Goal: Information Seeking & Learning: Learn about a topic

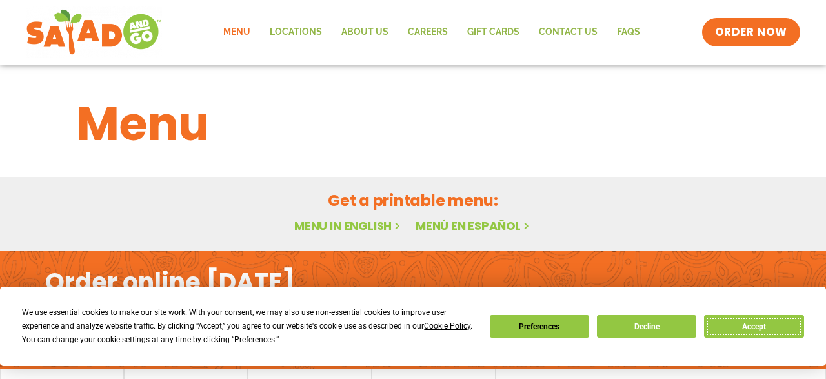
click at [747, 320] on button "Accept" at bounding box center [753, 326] width 99 height 23
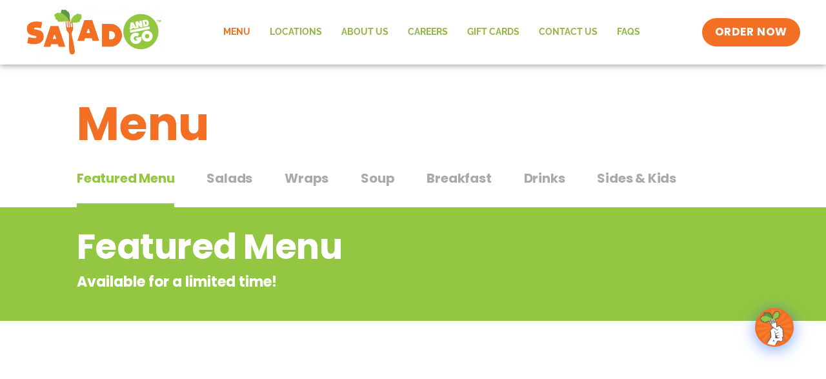
click at [107, 171] on span "Featured Menu" at bounding box center [125, 177] width 97 height 19
click at [717, 109] on h1 "Menu" at bounding box center [413, 124] width 673 height 70
click at [219, 184] on span "Salads" at bounding box center [230, 177] width 46 height 19
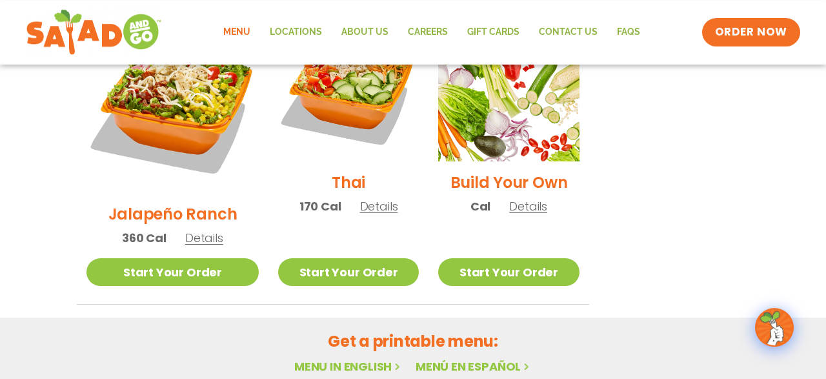
scroll to position [1141, 0]
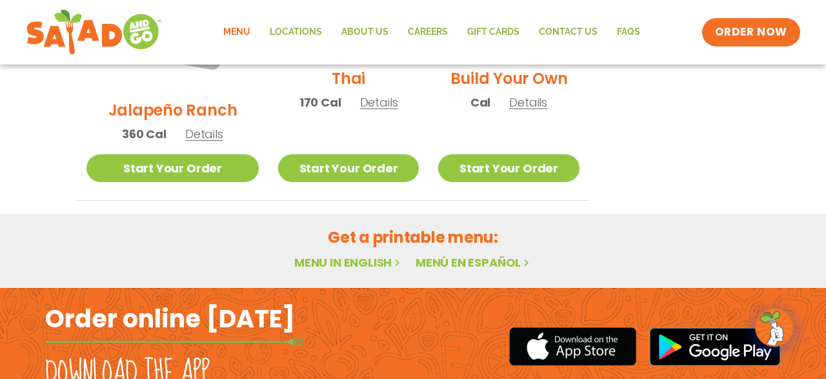
click at [480, 254] on link "Menú en español" at bounding box center [474, 262] width 116 height 16
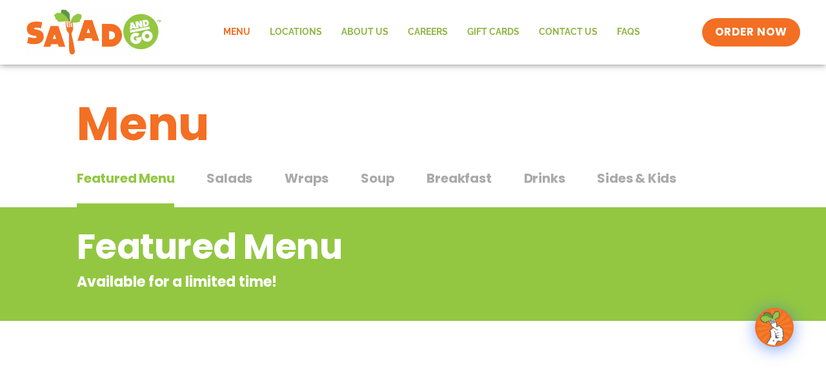
click at [303, 169] on span "Wraps" at bounding box center [307, 177] width 44 height 19
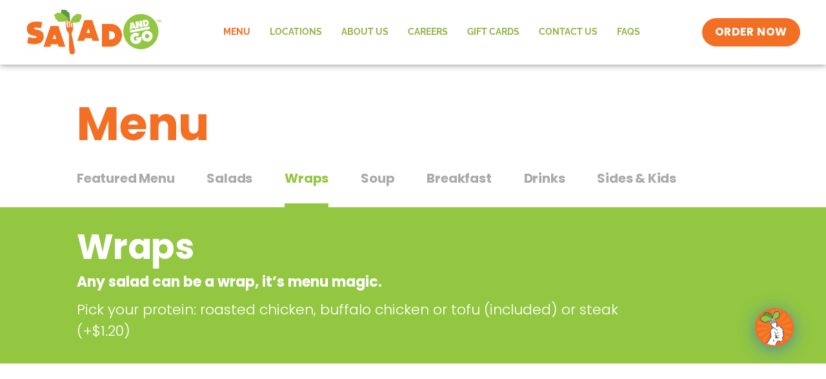
click at [644, 181] on span "Sides & Kids" at bounding box center [636, 177] width 79 height 19
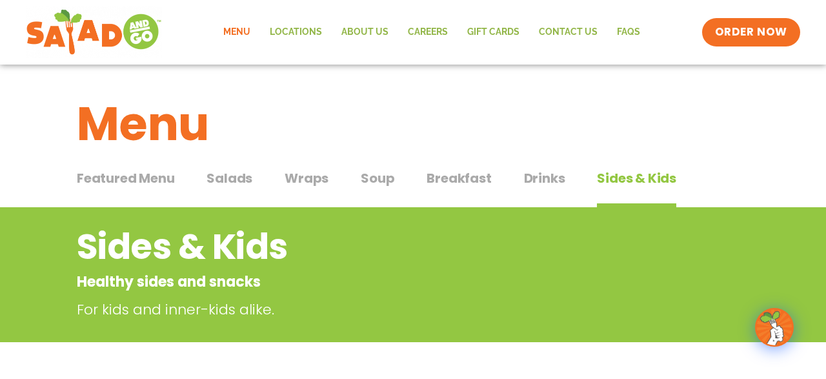
click at [152, 196] on button "Featured Menu Featured Menu" at bounding box center [125, 187] width 97 height 39
